Goal: Task Accomplishment & Management: Manage account settings

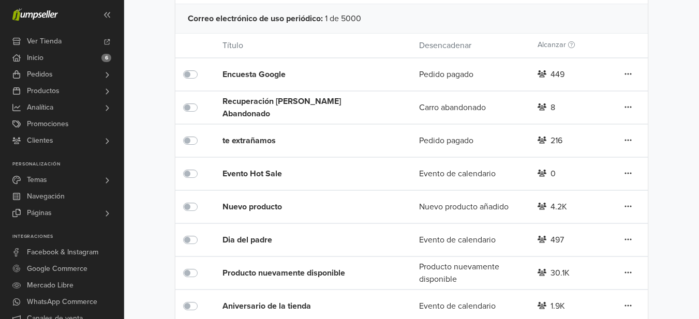
scroll to position [146, 0]
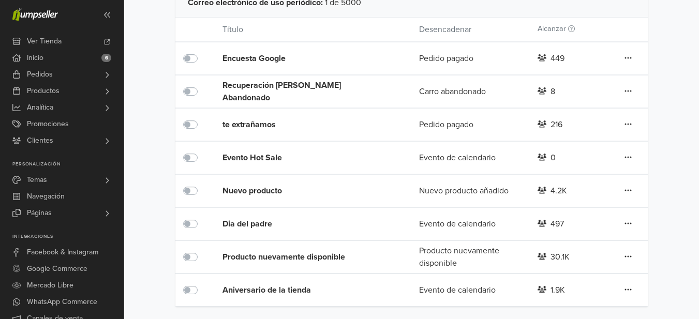
click at [624, 188] on link at bounding box center [628, 190] width 8 height 13
click at [586, 213] on link "Editar" at bounding box center [591, 211] width 82 height 17
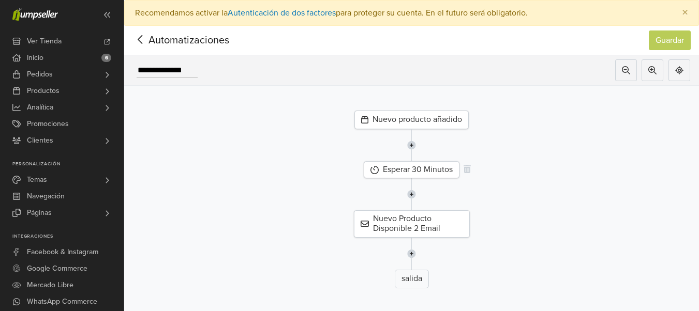
click at [411, 171] on div "Esperar 30 Minutos" at bounding box center [411, 169] width 96 height 17
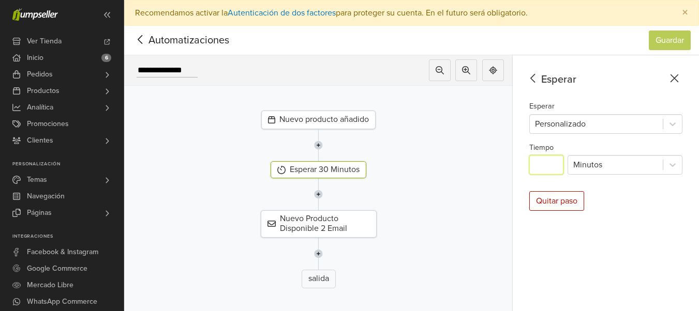
drag, startPoint x: 554, startPoint y: 168, endPoint x: 539, endPoint y: 167, distance: 15.5
click at [539, 167] on input "**" at bounding box center [546, 165] width 34 height 20
type input "**"
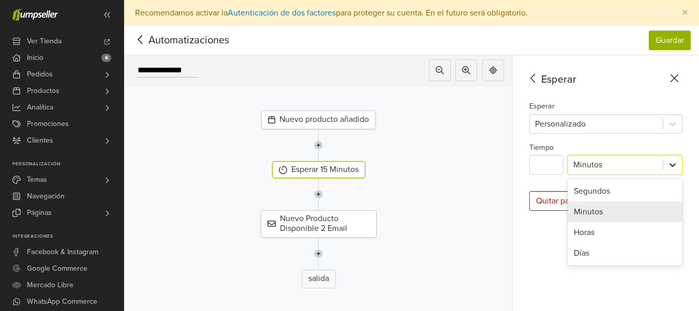
click at [675, 166] on icon at bounding box center [672, 165] width 6 height 4
click at [599, 234] on div "Horas" at bounding box center [624, 232] width 115 height 21
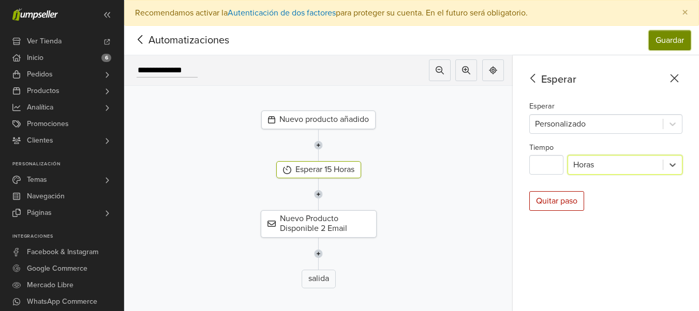
click at [671, 44] on button "Guardar" at bounding box center [669, 41] width 42 height 20
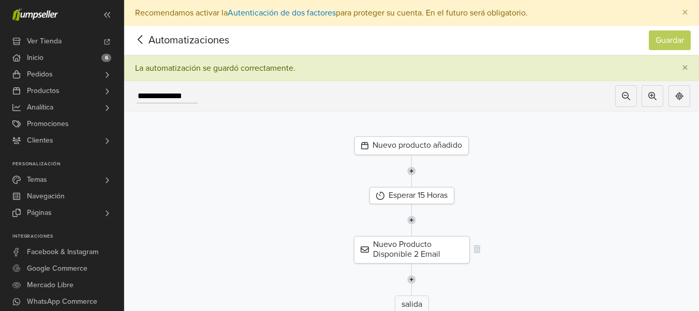
click at [392, 251] on div "Nuevo Producto Disponible 2 Email" at bounding box center [412, 249] width 116 height 27
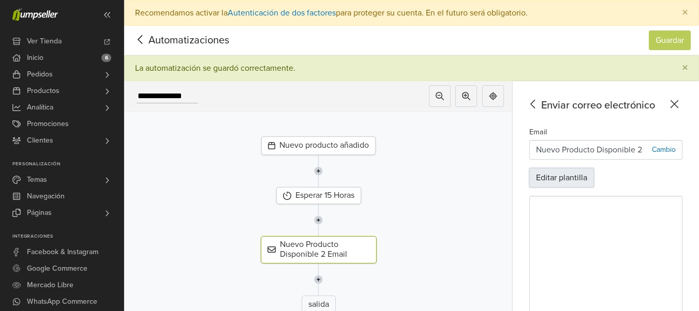
click at [578, 183] on button "Editar plantilla" at bounding box center [561, 178] width 65 height 20
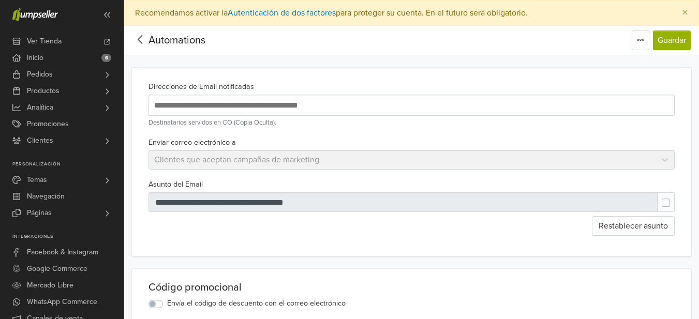
click at [141, 39] on icon at bounding box center [140, 39] width 16 height 13
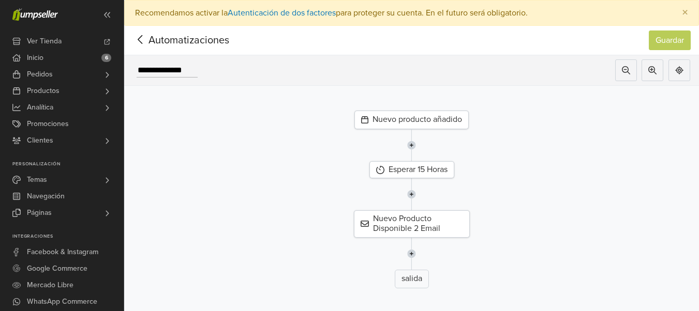
click at [142, 43] on icon at bounding box center [140, 39] width 16 height 13
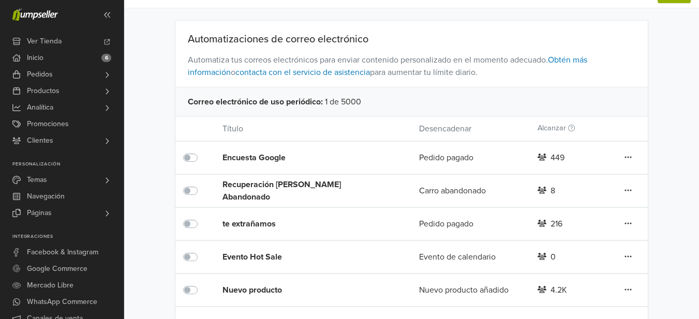
scroll to position [146, 0]
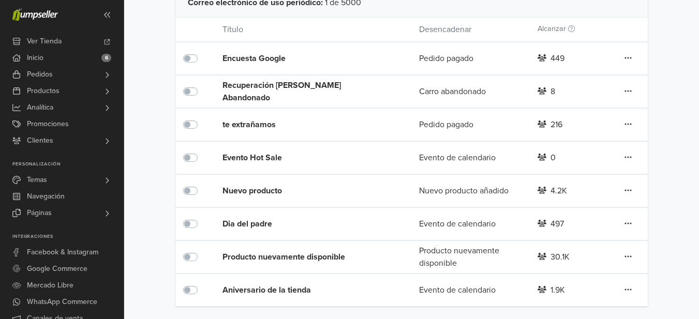
click at [202, 185] on label at bounding box center [202, 185] width 0 height 0
click at [189, 195] on div at bounding box center [195, 191] width 24 height 12
click at [202, 185] on label at bounding box center [202, 185] width 0 height 0
click at [34, 70] on span "Pedidos" at bounding box center [40, 74] width 26 height 17
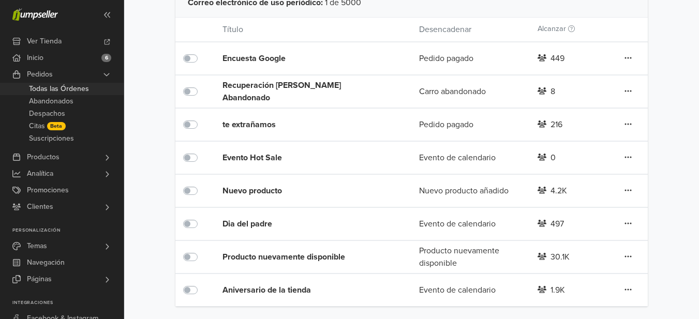
click at [39, 85] on span "Todas las Órdenes" at bounding box center [59, 89] width 60 height 12
